Goal: Transaction & Acquisition: Purchase product/service

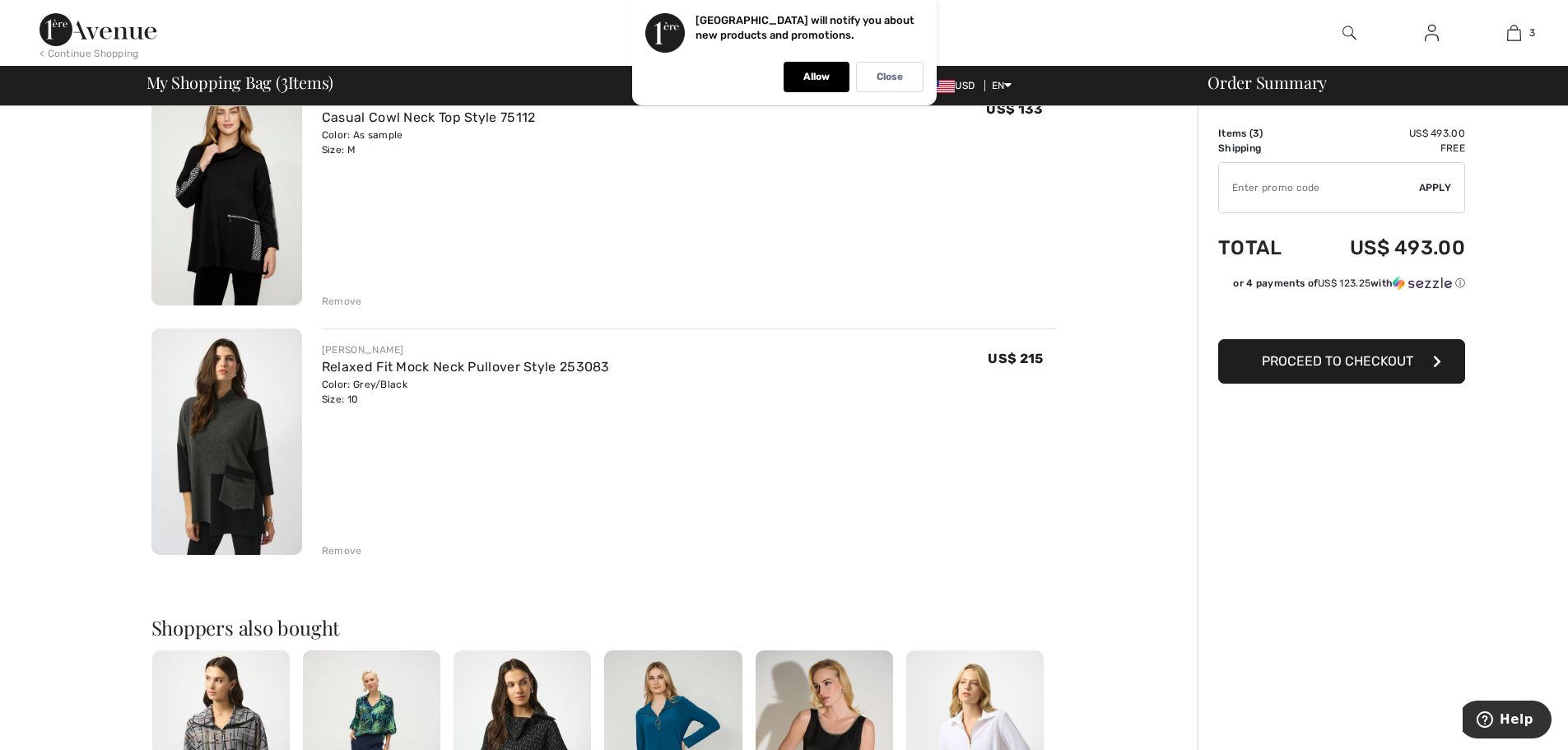
click at [333, 549] on div "Remove" at bounding box center [342, 551] width 41 height 15
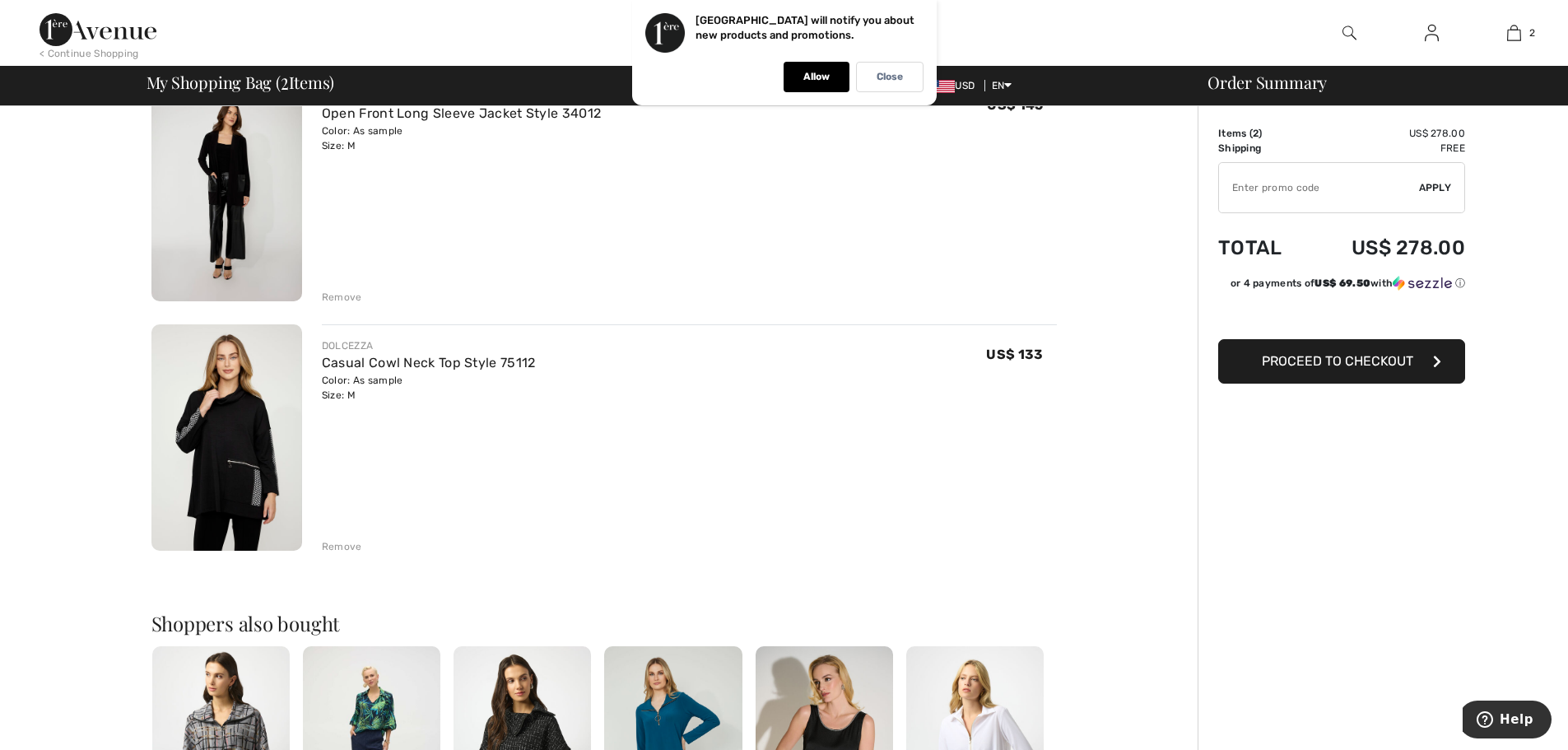
scroll to position [165, 0]
click at [242, 196] on img at bounding box center [227, 190] width 151 height 227
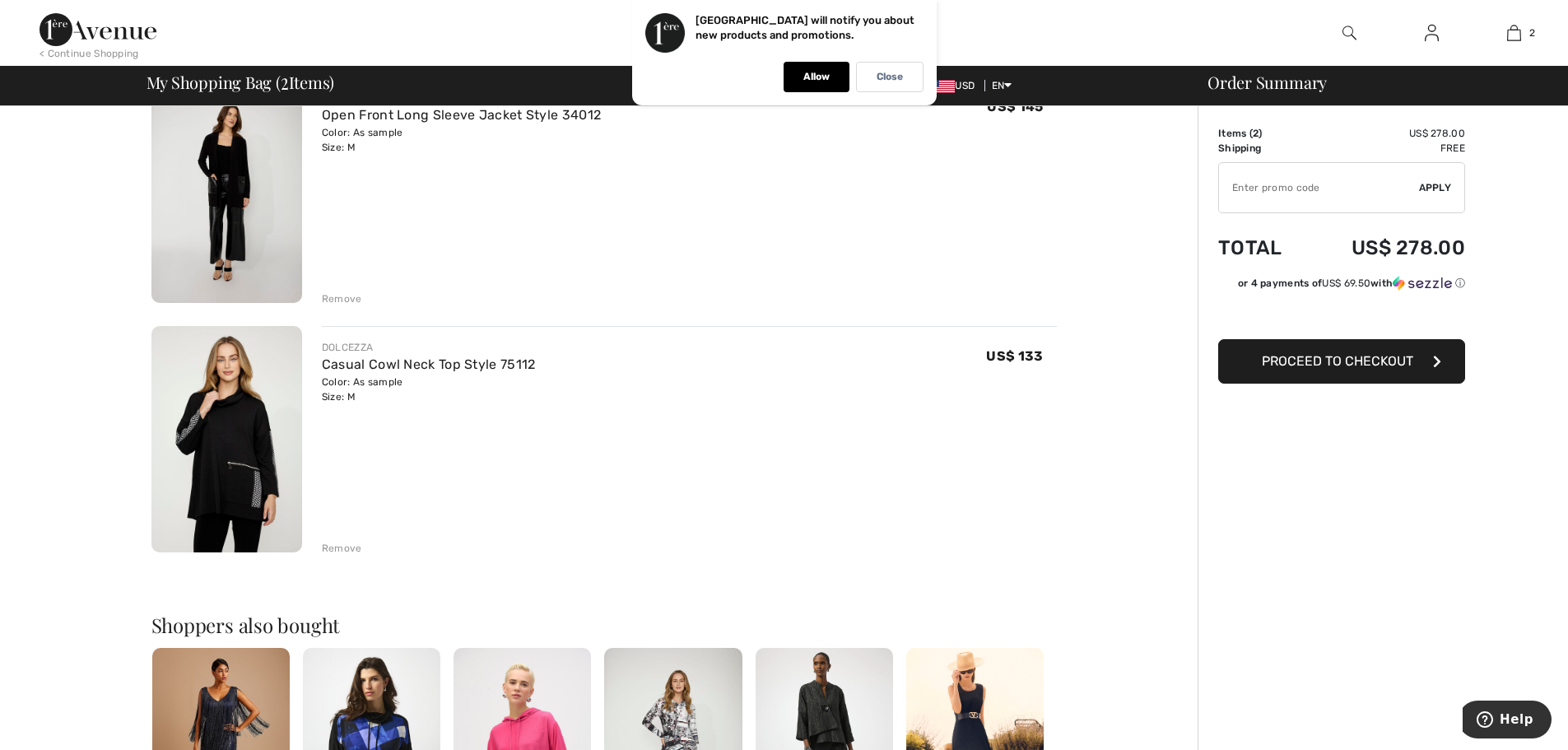
click at [249, 405] on img at bounding box center [227, 440] width 151 height 227
